Goal: Task Accomplishment & Management: Manage account settings

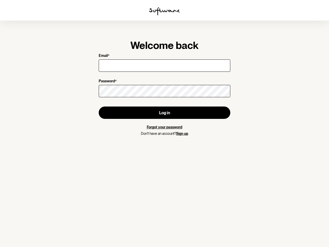
click at [164, 11] on img at bounding box center [164, 11] width 31 height 8
